Goal: Information Seeking & Learning: Learn about a topic

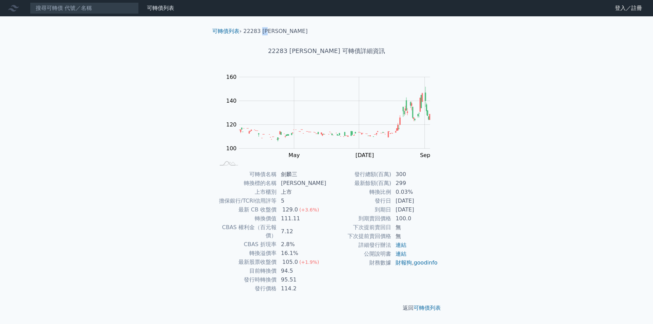
drag, startPoint x: 263, startPoint y: 32, endPoint x: 270, endPoint y: 31, distance: 7.9
click at [270, 31] on li "22283 [PERSON_NAME]" at bounding box center [276, 31] width 64 height 8
copy li "[PERSON_NAME]"
click at [117, 8] on input at bounding box center [84, 8] width 109 height 12
paste input "[PERSON_NAME]"
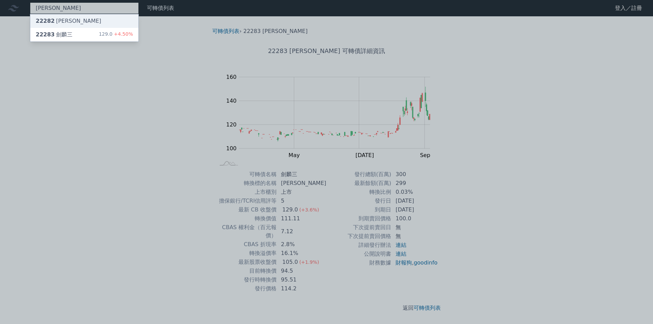
type input "[PERSON_NAME]"
click at [90, 24] on div "22282 [PERSON_NAME]" at bounding box center [84, 21] width 108 height 14
click at [134, 104] on div at bounding box center [326, 162] width 653 height 324
